Goal: Information Seeking & Learning: Learn about a topic

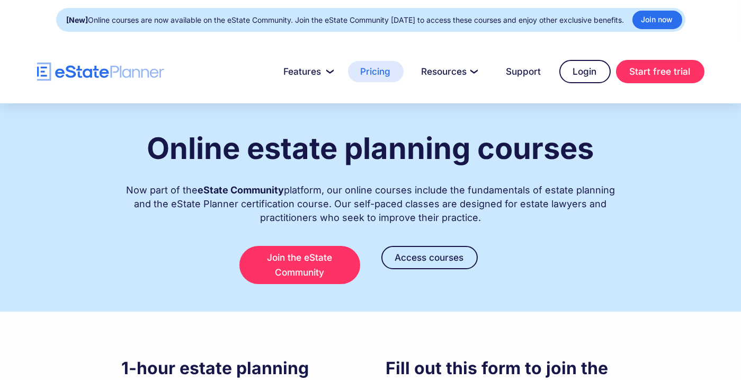
click at [382, 68] on link "Pricing" at bounding box center [376, 71] width 56 height 21
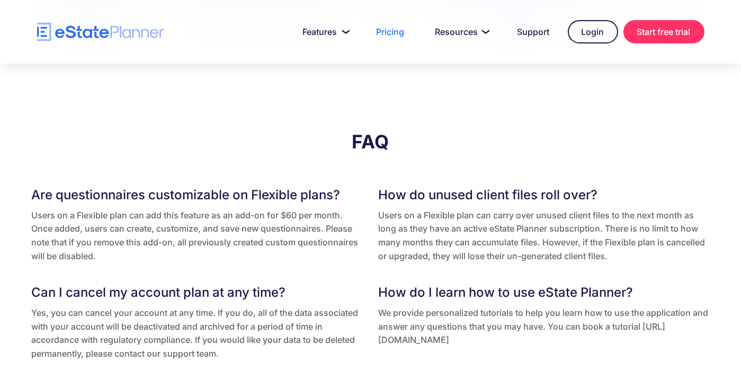
scroll to position [1906, 0]
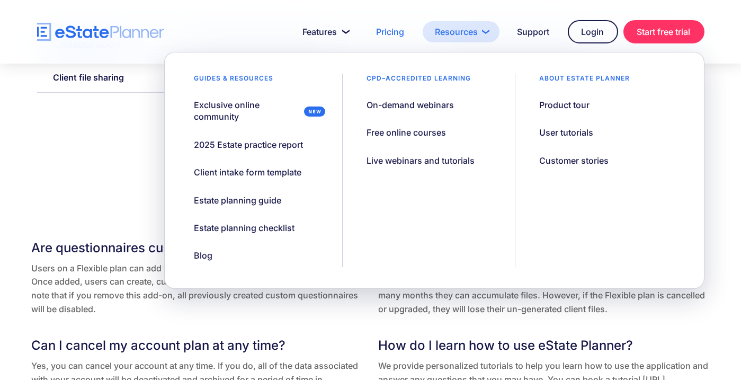
click at [460, 32] on link "Resources" at bounding box center [461, 31] width 77 height 21
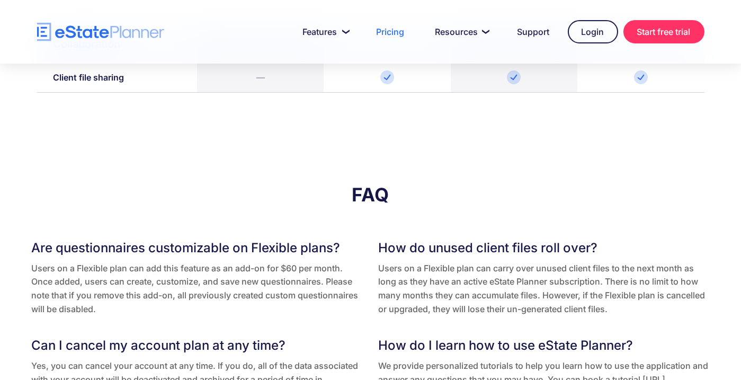
scroll to position [2399, 0]
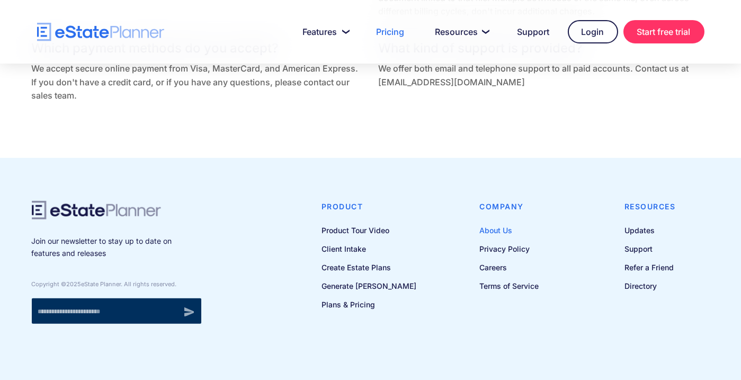
click at [489, 230] on link "About Us" at bounding box center [509, 229] width 59 height 13
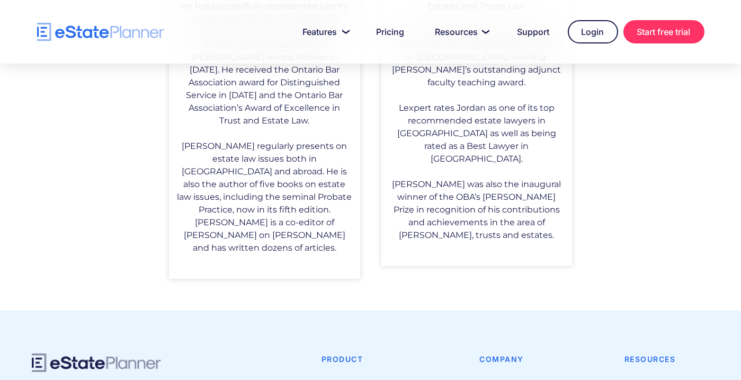
scroll to position [1006, 0]
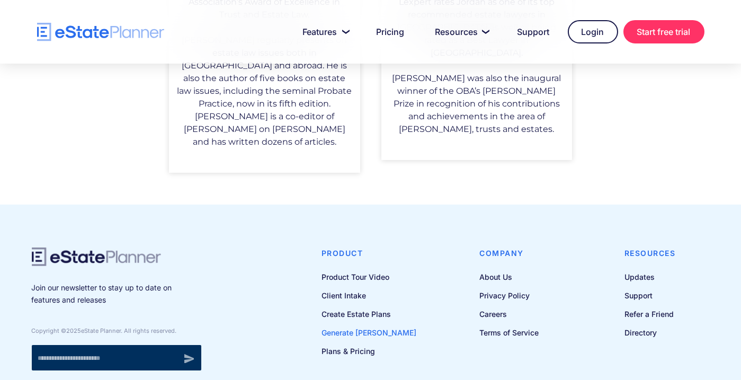
click at [365, 326] on link "Generate [PERSON_NAME]" at bounding box center [368, 332] width 95 height 13
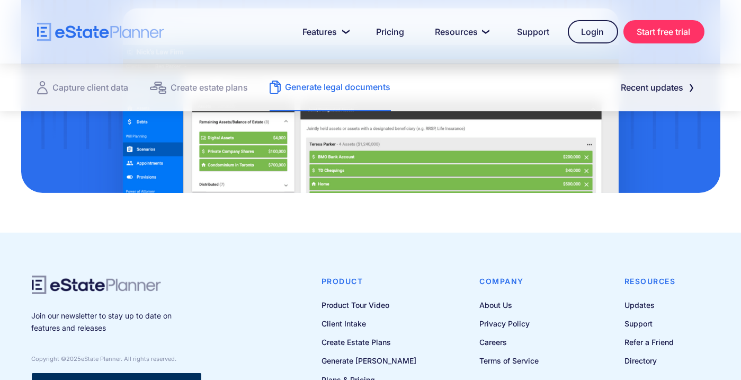
scroll to position [1577, 0]
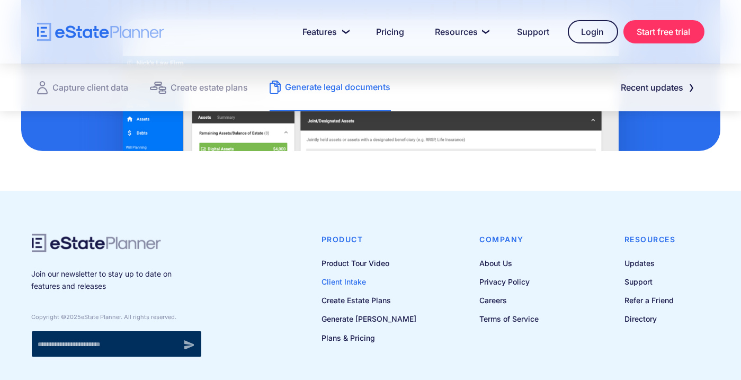
click at [344, 275] on link "Client Intake" at bounding box center [368, 281] width 95 height 13
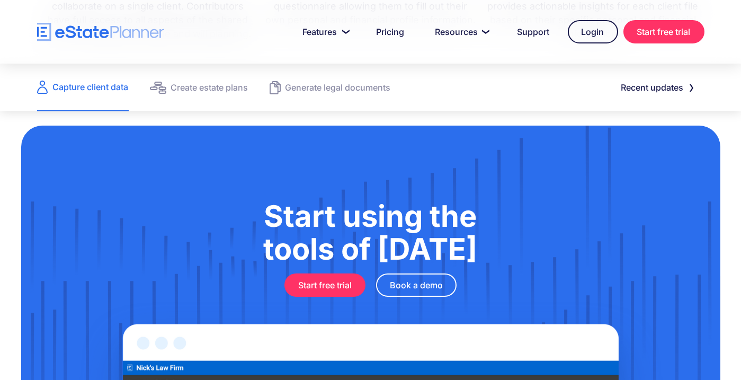
scroll to position [1006, 0]
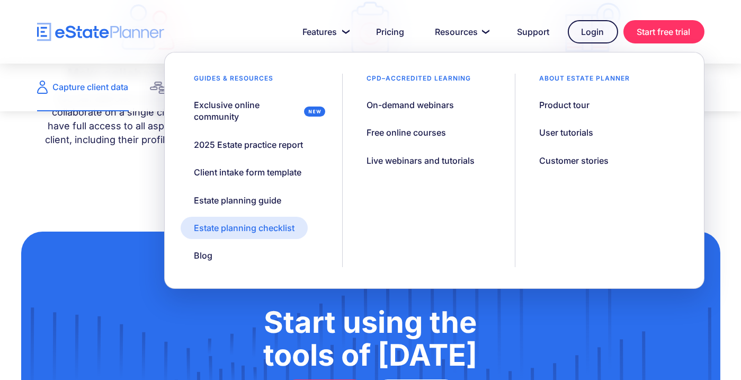
click at [222, 226] on div "Estate planning checklist" at bounding box center [244, 228] width 101 height 12
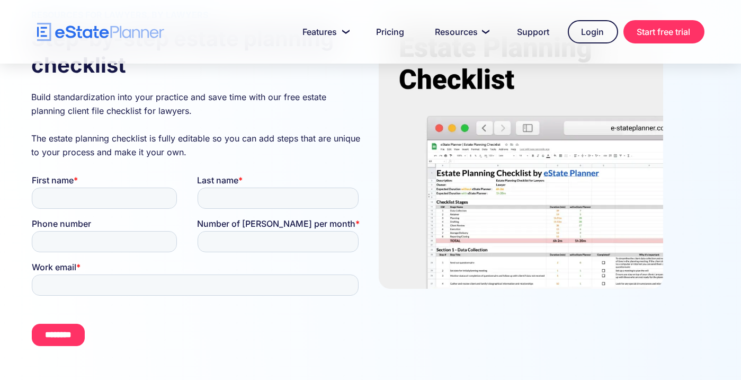
scroll to position [106, 0]
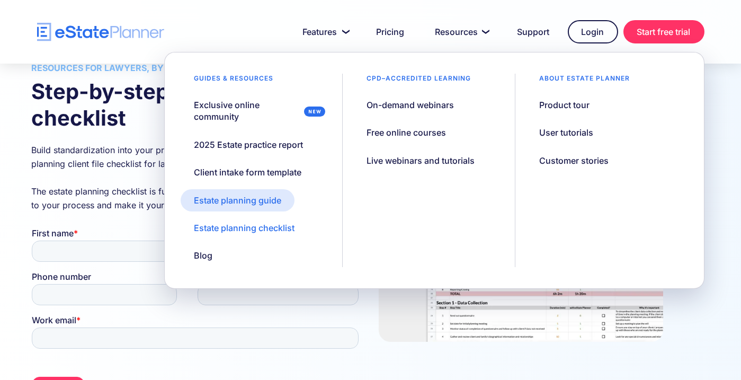
click at [244, 196] on div "Estate planning guide" at bounding box center [237, 200] width 87 height 12
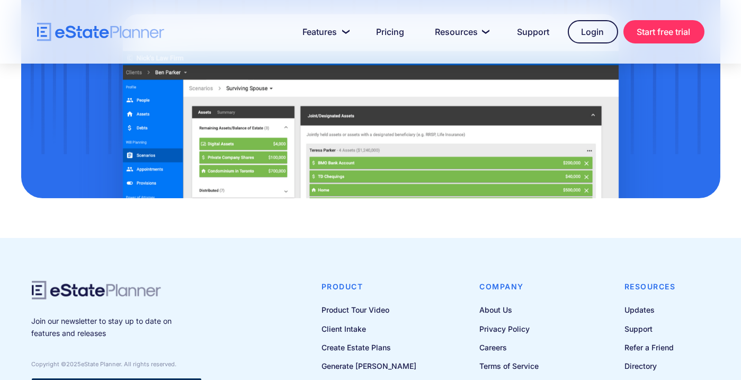
scroll to position [953, 0]
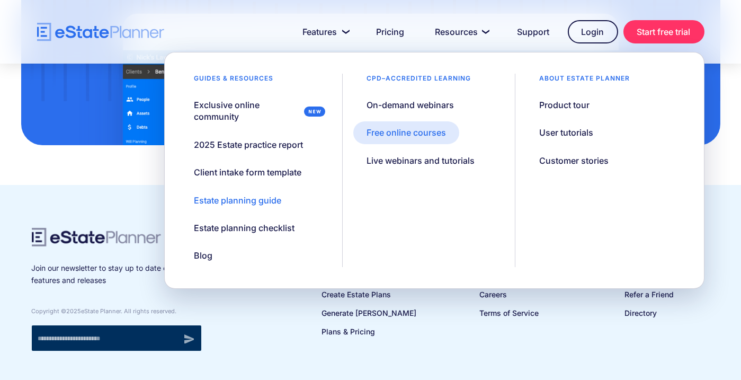
click at [417, 128] on div "Free online courses" at bounding box center [405, 133] width 79 height 12
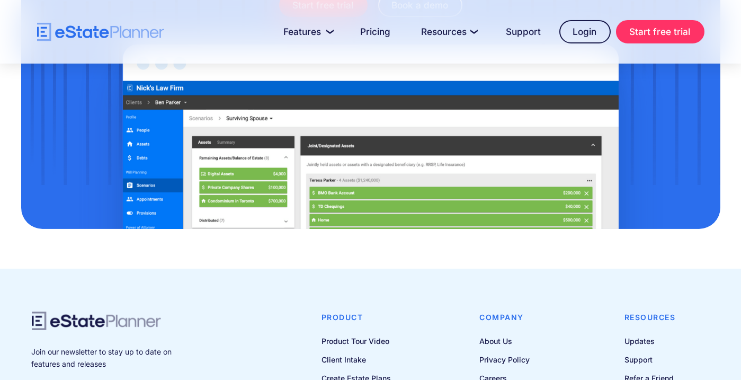
scroll to position [1502, 0]
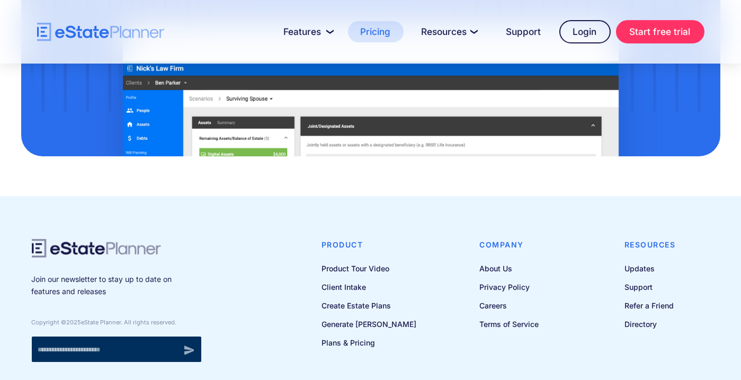
click at [378, 30] on link "Pricing" at bounding box center [376, 31] width 56 height 21
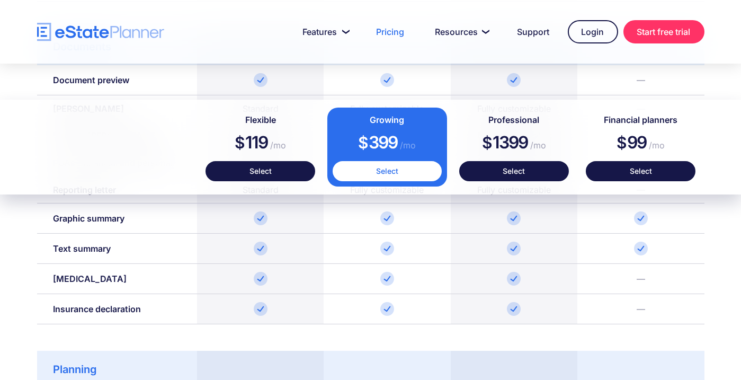
scroll to position [1377, 0]
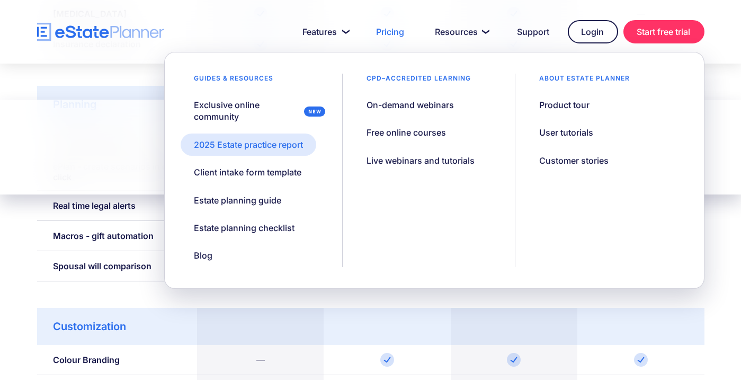
click at [263, 143] on div "2025 Estate practice report" at bounding box center [248, 145] width 109 height 12
